Goal: Register for event/course

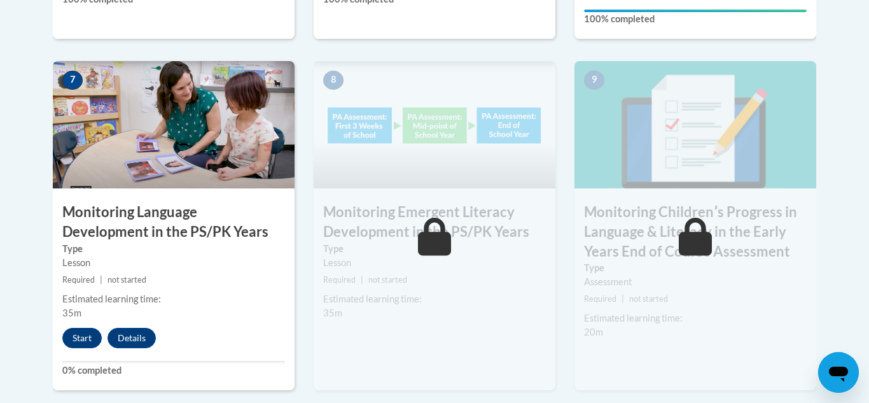
scroll to position [1120, 0]
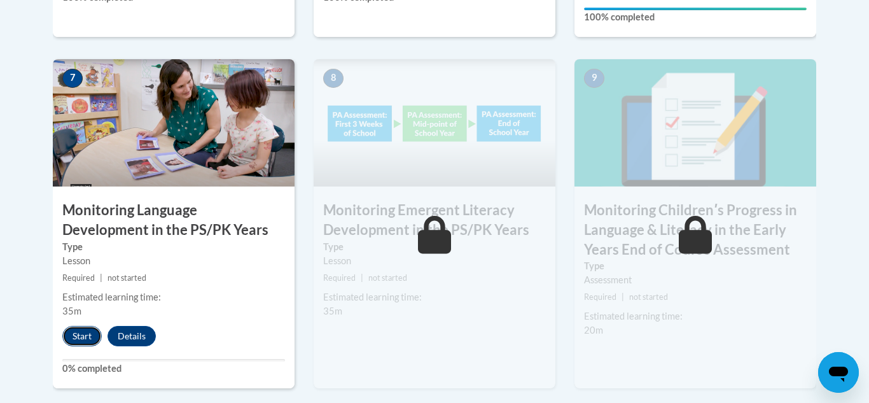
click at [80, 337] on button "Start" at bounding box center [81, 336] width 39 height 20
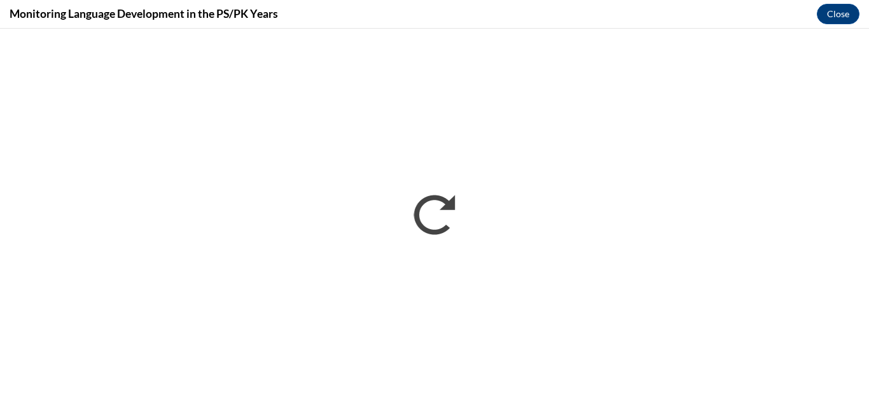
scroll to position [0, 0]
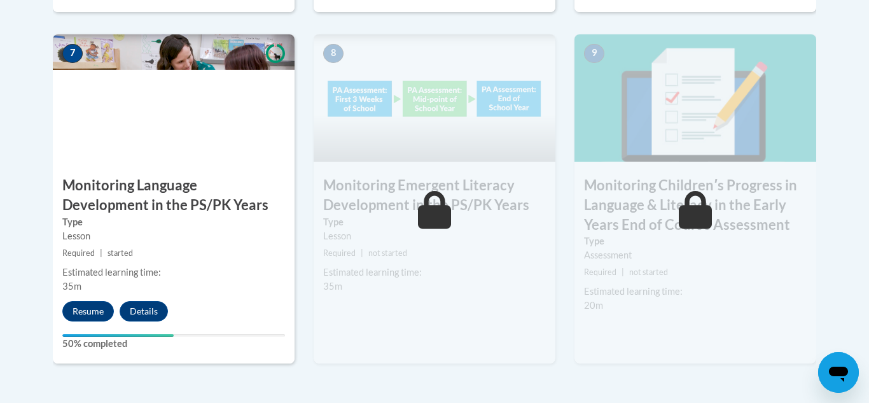
scroll to position [1145, 0]
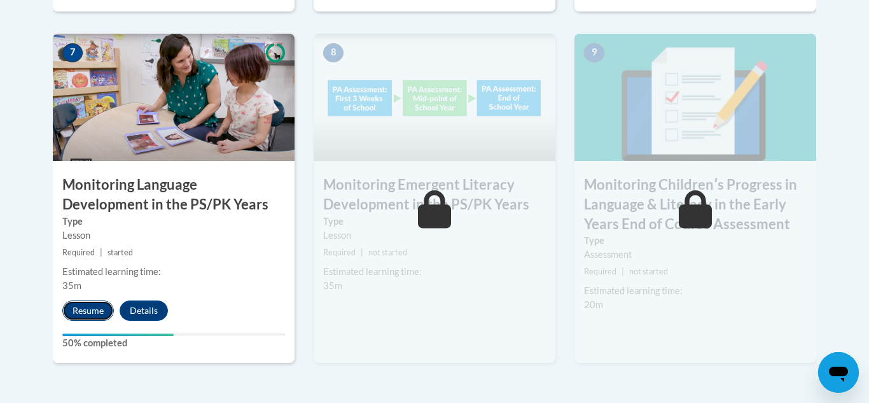
click at [84, 307] on button "Resume" at bounding box center [88, 310] width 52 height 20
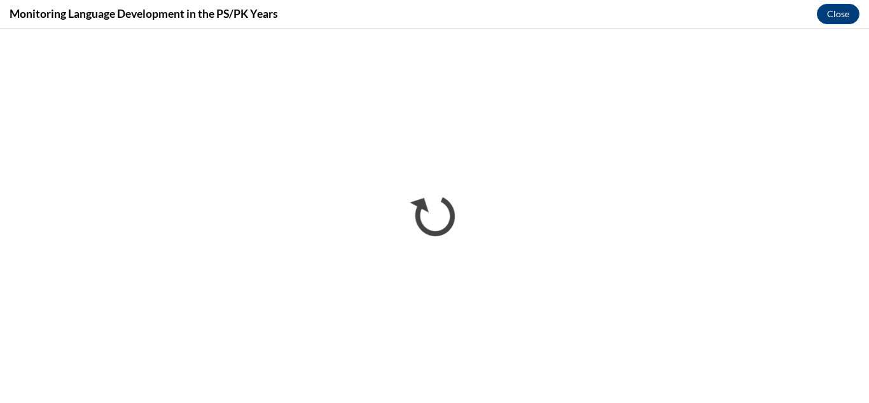
scroll to position [0, 0]
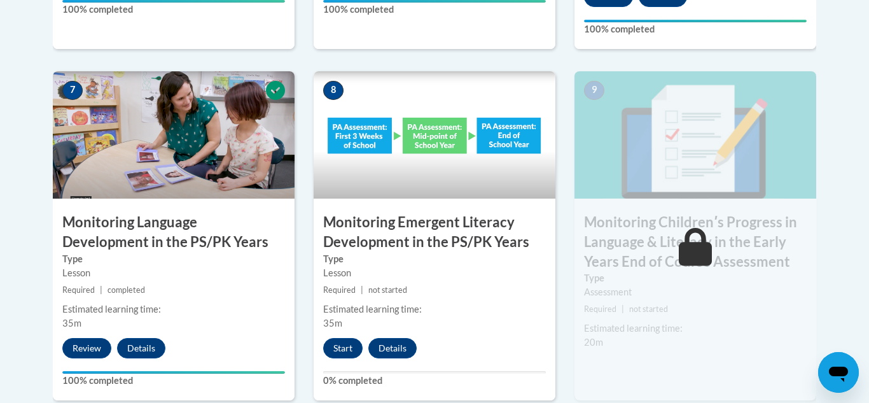
scroll to position [1145, 0]
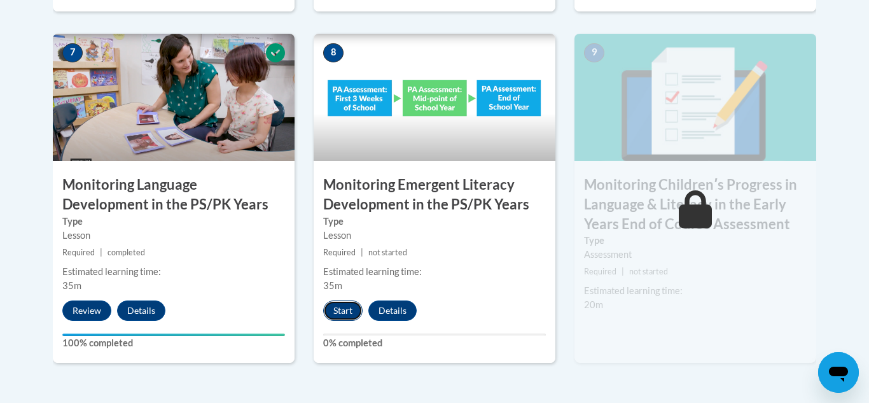
click at [342, 313] on button "Start" at bounding box center [342, 310] width 39 height 20
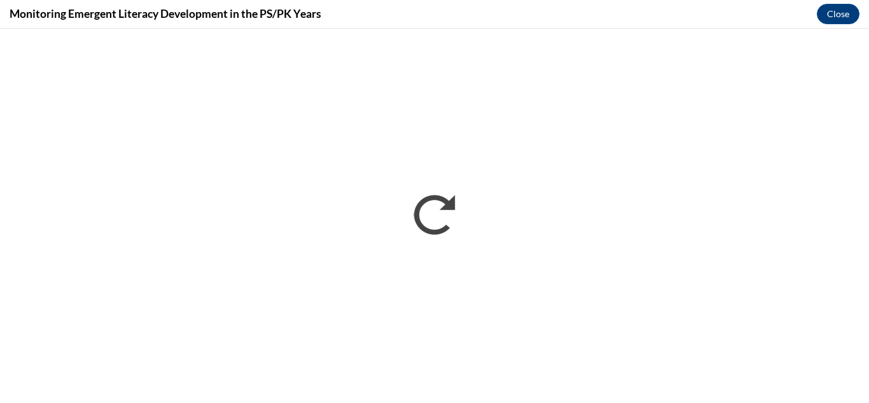
scroll to position [0, 0]
click at [258, 13] on h4 "Monitoring Emergent Literacy Development in the PS/PK Years" at bounding box center [166, 14] width 312 height 16
